Goal: Navigation & Orientation: Find specific page/section

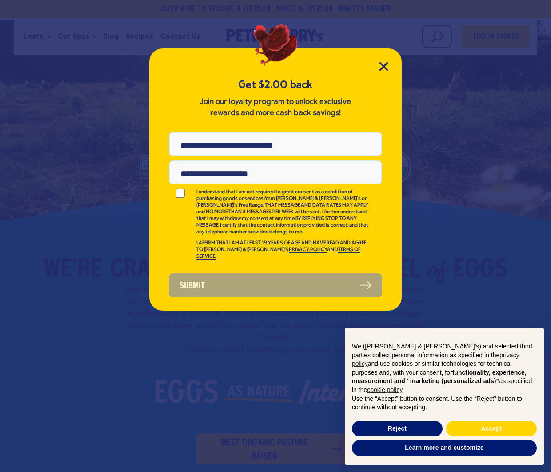
click at [74, 34] on div "Get $2.00 back Join our loyalty program to unlock exclusive rewards and more ca…" at bounding box center [275, 236] width 551 height 472
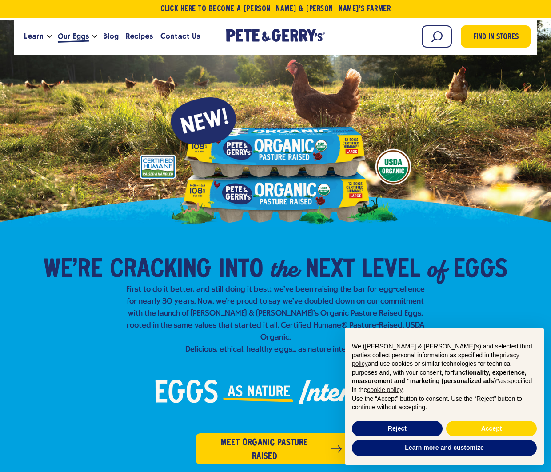
click at [76, 34] on span "Our Eggs" at bounding box center [73, 36] width 31 height 11
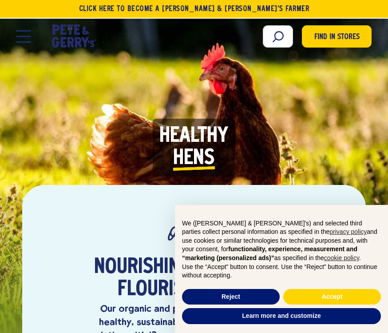
click at [25, 39] on button "Open Mobile Menu Modal Dialog" at bounding box center [23, 36] width 15 height 12
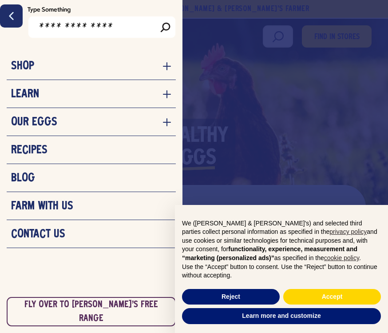
click at [335, 88] on div at bounding box center [194, 166] width 388 height 333
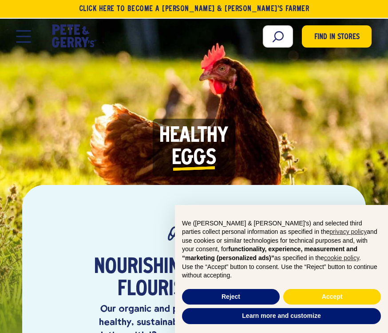
click at [338, 42] on span "Find in Stores" at bounding box center [337, 38] width 45 height 12
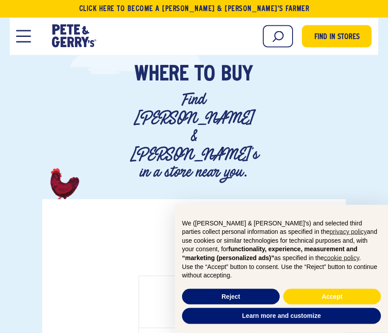
scroll to position [78, 0]
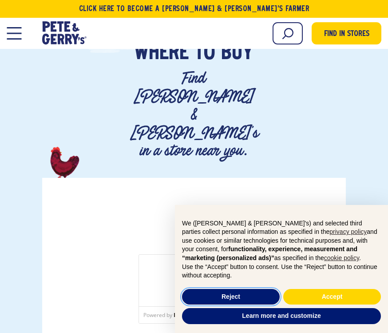
click at [236, 305] on button "Reject" at bounding box center [231, 297] width 98 height 16
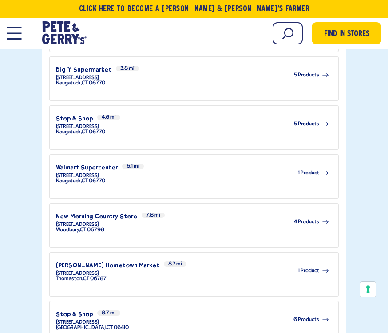
scroll to position [655, 0]
click at [303, 316] on span "6 Products" at bounding box center [307, 318] width 26 height 5
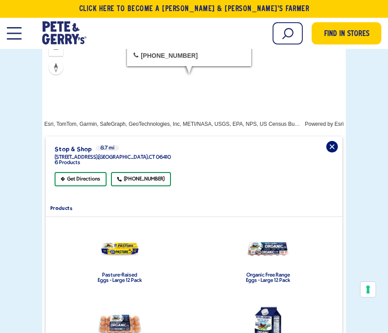
scroll to position [331, 0]
